Goal: Information Seeking & Learning: Learn about a topic

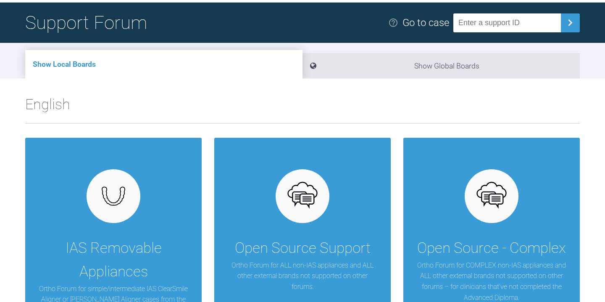
scroll to position [153, 0]
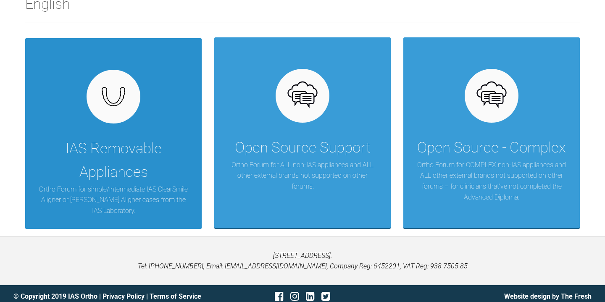
click at [171, 164] on div "IAS Removable Appliances" at bounding box center [113, 160] width 151 height 47
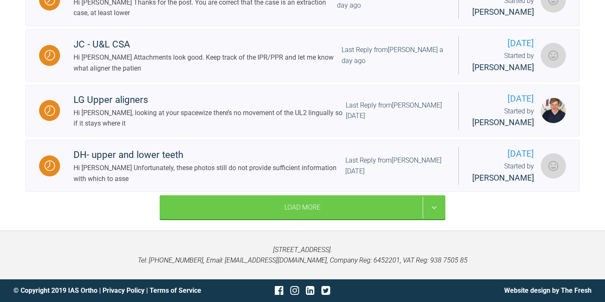
scroll to position [365, 0]
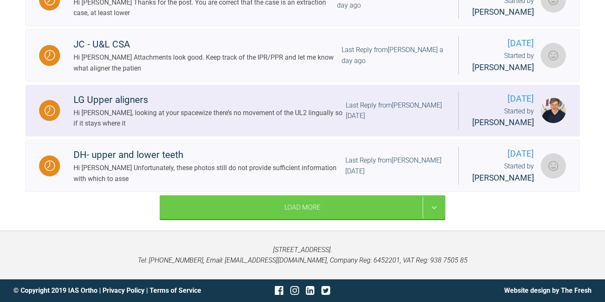
click at [256, 115] on div "Hi [PERSON_NAME], looking at your spacewize there’s no movement of the UL2 ling…" at bounding box center [210, 118] width 272 height 21
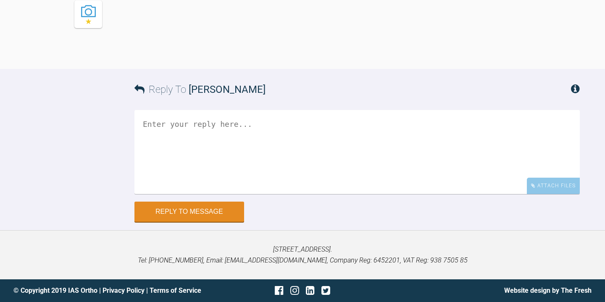
scroll to position [754, 0]
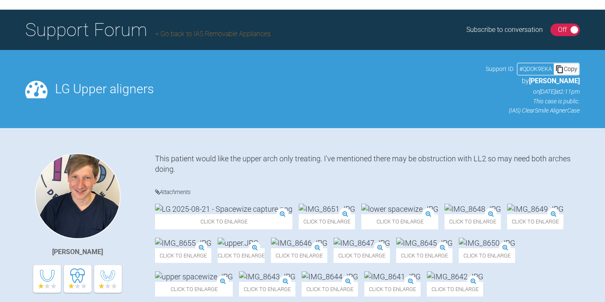
scroll to position [0, 0]
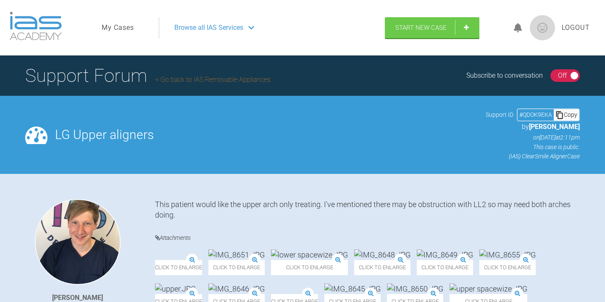
click at [81, 65] on h1 "Support Forum Go back to IAS Removable Appliances" at bounding box center [147, 75] width 245 height 29
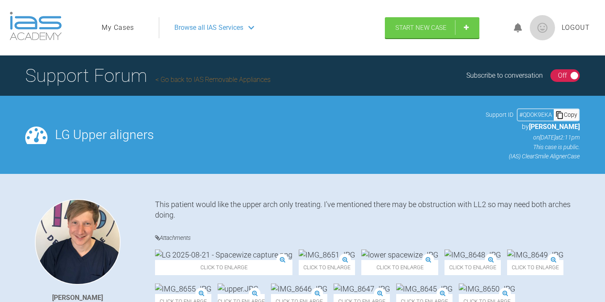
click at [87, 86] on h1 "Support Forum Go back to IAS Removable Appliances" at bounding box center [147, 75] width 245 height 29
click at [190, 81] on link "Go back to IAS Removable Appliances" at bounding box center [212, 80] width 115 height 8
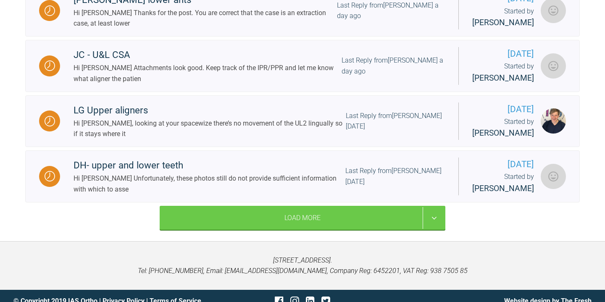
scroll to position [367, 0]
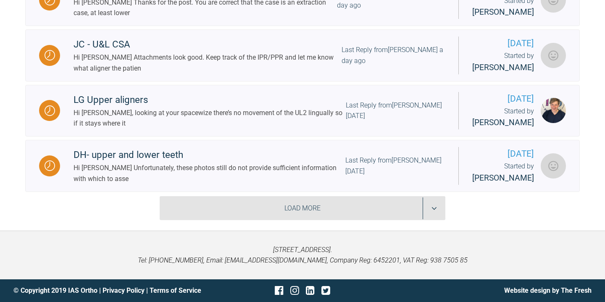
click at [421, 200] on div "Load More" at bounding box center [303, 208] width 286 height 24
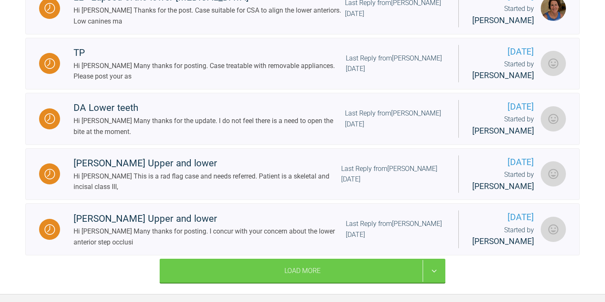
scroll to position [1203, 0]
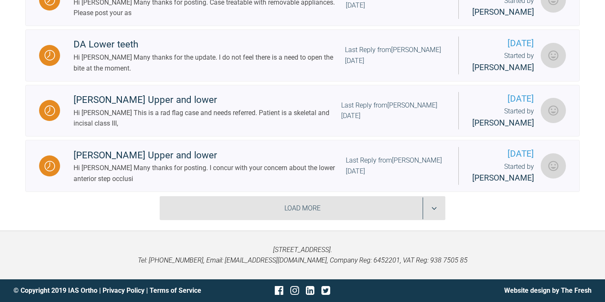
click at [404, 211] on div "Load More" at bounding box center [303, 208] width 286 height 24
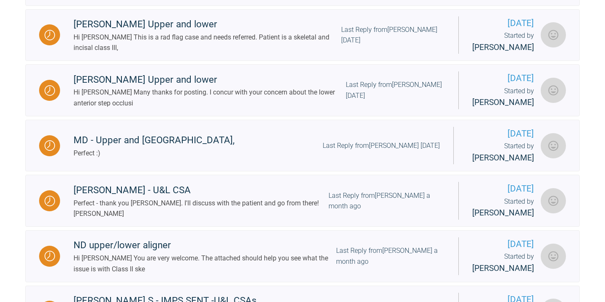
scroll to position [1731, 0]
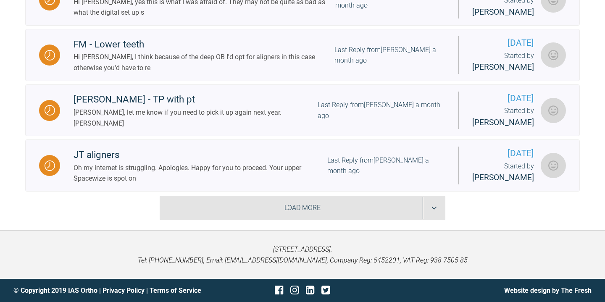
click at [404, 212] on div "Load More" at bounding box center [303, 208] width 286 height 24
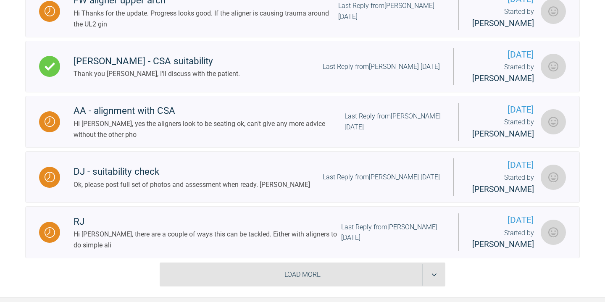
scroll to position [2735, 0]
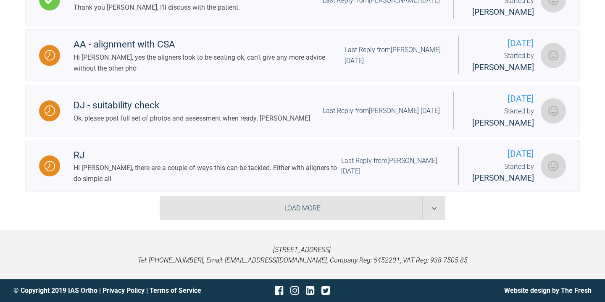
click at [404, 211] on div "Load More" at bounding box center [303, 208] width 286 height 24
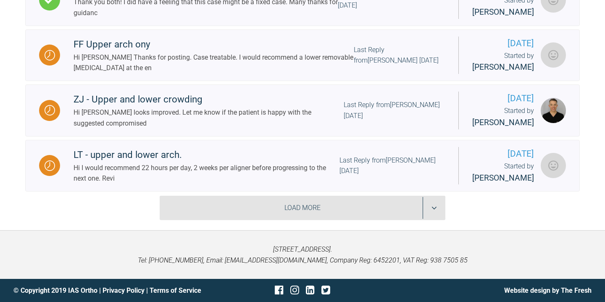
scroll to position [3449, 0]
click at [404, 211] on div "Load More" at bounding box center [303, 208] width 286 height 24
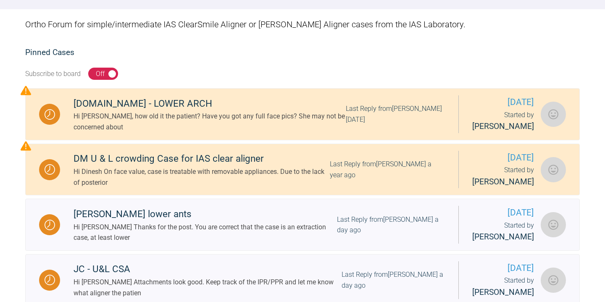
scroll to position [0, 0]
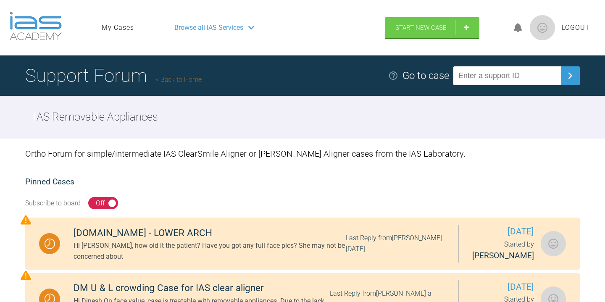
click at [179, 82] on link "Back to Home" at bounding box center [178, 80] width 46 height 8
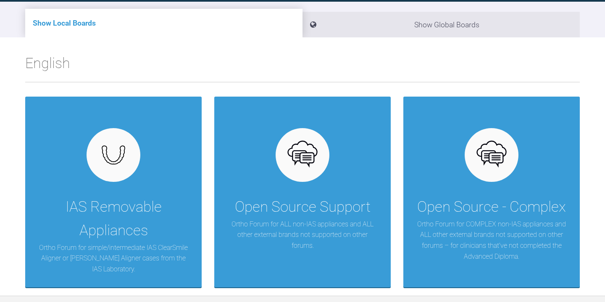
scroll to position [153, 0]
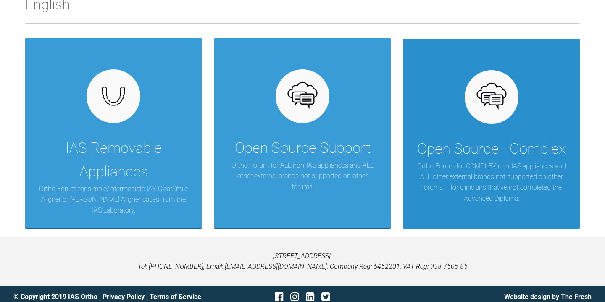
click at [467, 152] on div "Open Source - Complex" at bounding box center [491, 149] width 149 height 24
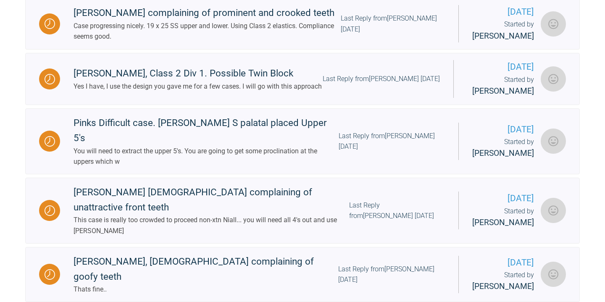
scroll to position [358, 0]
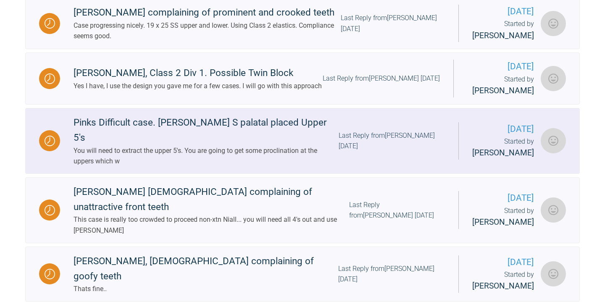
click at [394, 145] on div "Last Reply from [PERSON_NAME] [DATE]" at bounding box center [392, 140] width 106 height 21
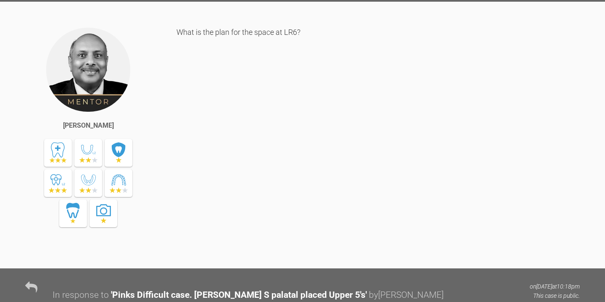
scroll to position [874, 0]
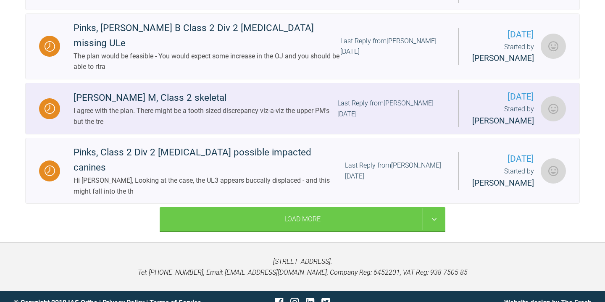
scroll to position [883, 0]
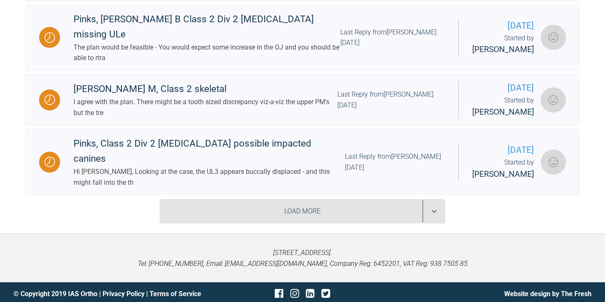
click at [279, 202] on div "Load More" at bounding box center [303, 211] width 286 height 24
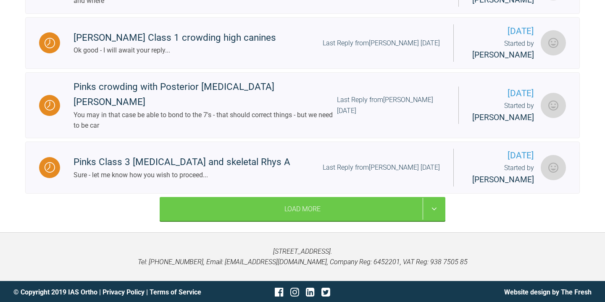
scroll to position [2022, 0]
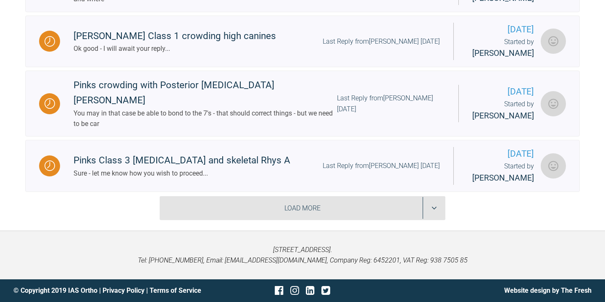
click at [376, 207] on div "Load More" at bounding box center [303, 208] width 286 height 24
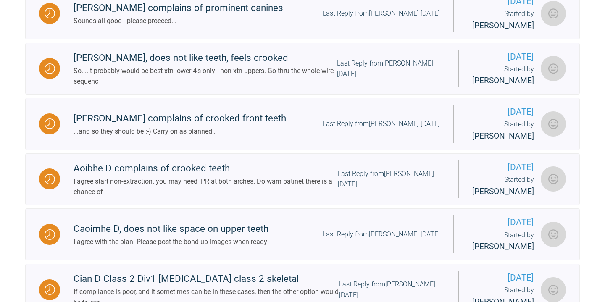
scroll to position [3217, 0]
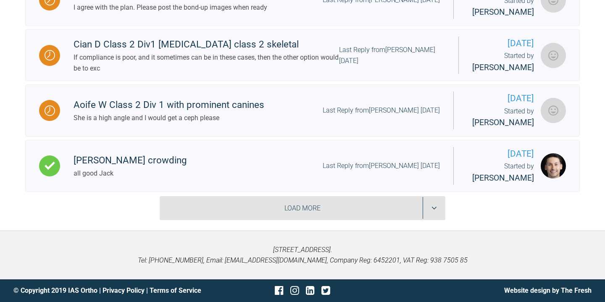
click at [404, 206] on div "Load More" at bounding box center [303, 208] width 286 height 24
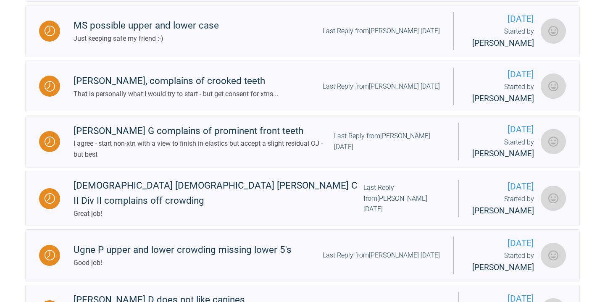
scroll to position [3317, 0]
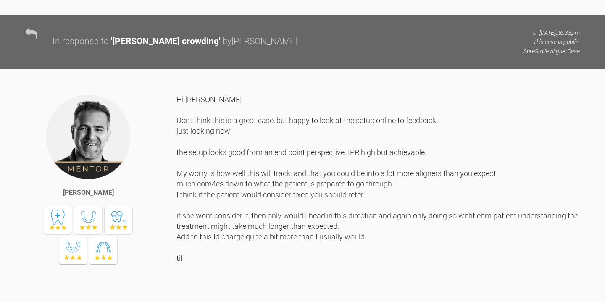
scroll to position [627, 0]
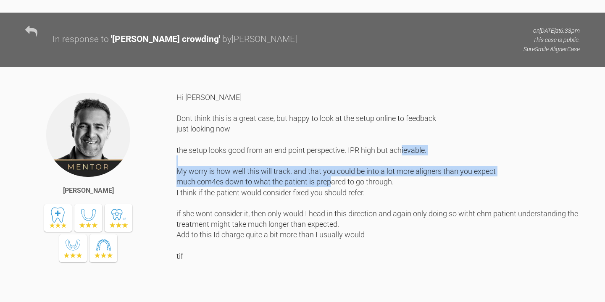
drag, startPoint x: 344, startPoint y: 165, endPoint x: 359, endPoint y: 186, distance: 25.0
click at [359, 186] on div "Hi [PERSON_NAME] Dont think this is a great case, but happy to look at the setu…" at bounding box center [377, 191] width 403 height 198
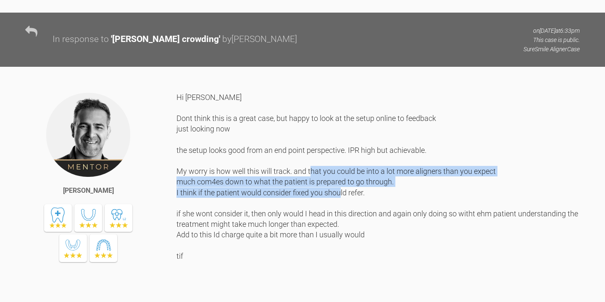
drag, startPoint x: 372, startPoint y: 189, endPoint x: 333, endPoint y: 156, distance: 50.9
click at [334, 159] on div "Hi [PERSON_NAME] Dont think this is a great case, but happy to look at the setu…" at bounding box center [377, 191] width 403 height 198
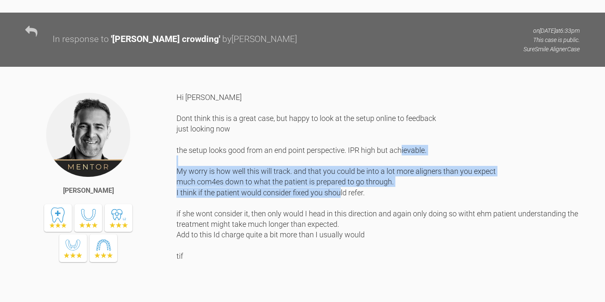
click at [338, 212] on div "Hi [PERSON_NAME] Dont think this is a great case, but happy to look at the setu…" at bounding box center [377, 191] width 403 height 198
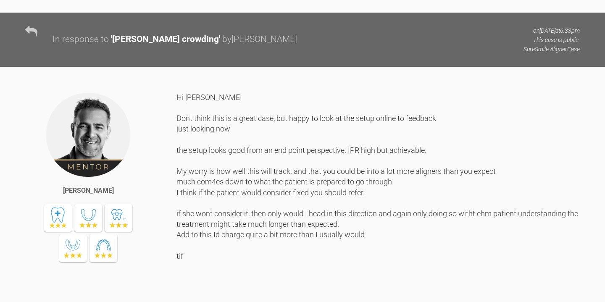
scroll to position [647, 0]
